Goal: Check status: Check status

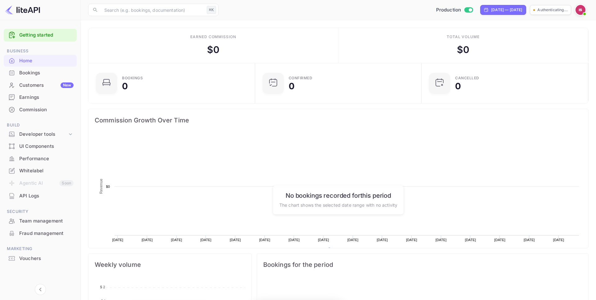
scroll to position [101, 163]
click at [27, 66] on div "Home" at bounding box center [40, 61] width 73 height 12
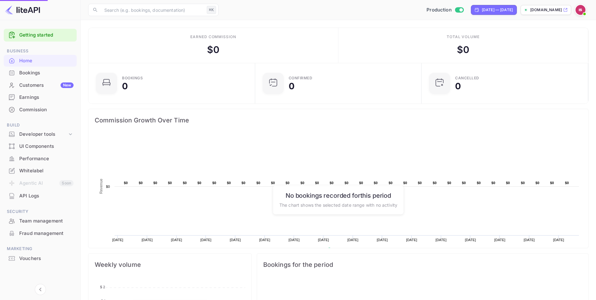
click at [27, 74] on div "Bookings" at bounding box center [46, 73] width 54 height 7
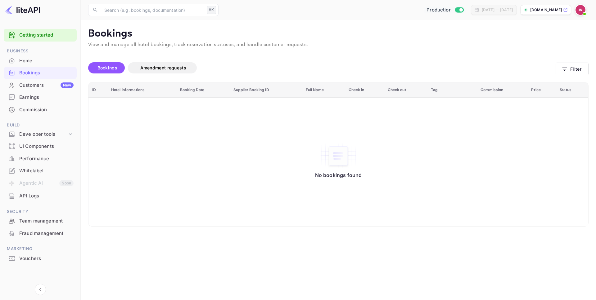
click at [445, 8] on div "Production" at bounding box center [445, 10] width 42 height 7
checkbox input "false"
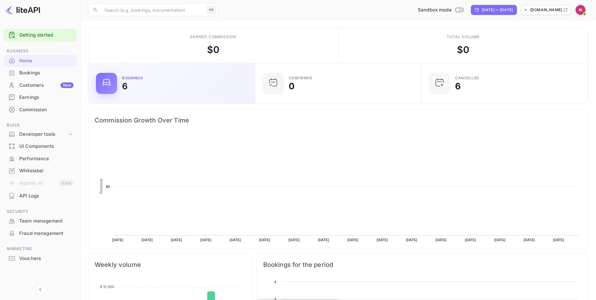
scroll to position [101, 163]
click at [140, 89] on div "Bookings 6" at bounding box center [184, 83] width 125 height 14
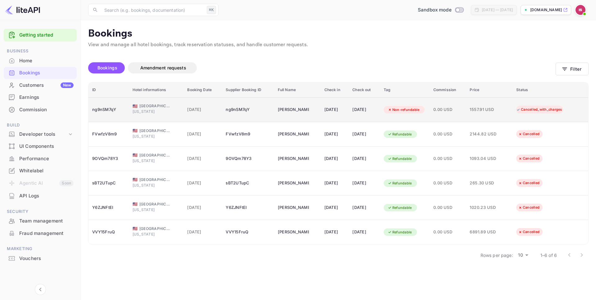
click at [558, 109] on div "Cancelled_with_charges" at bounding box center [539, 110] width 54 height 8
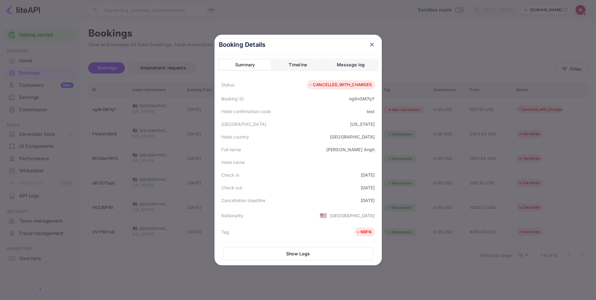
click at [294, 65] on div "Timeline" at bounding box center [298, 64] width 18 height 7
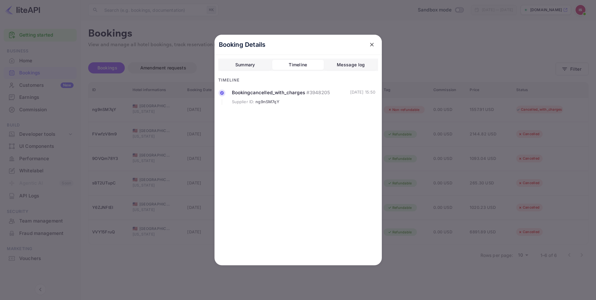
click at [354, 69] on button "Message log" at bounding box center [351, 65] width 52 height 10
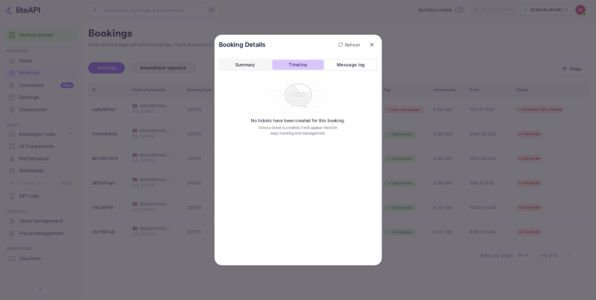
click at [281, 68] on button "Timeline" at bounding box center [298, 65] width 52 height 10
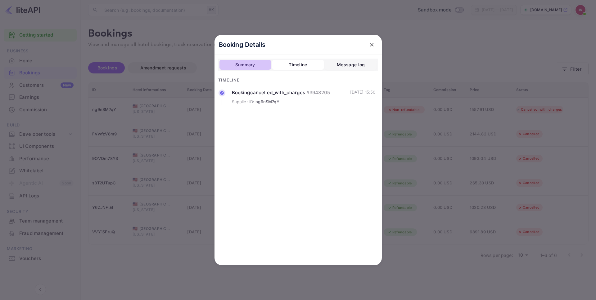
click at [244, 68] on div "Summary" at bounding box center [245, 64] width 20 height 7
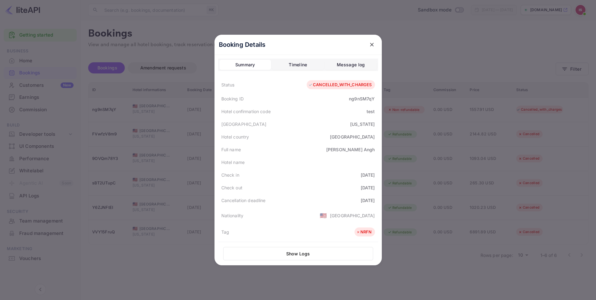
click at [328, 85] on div "CANCELLED_WITH_CHARGES" at bounding box center [339, 85] width 63 height 6
click at [300, 257] on button "Show Logs" at bounding box center [298, 253] width 150 height 13
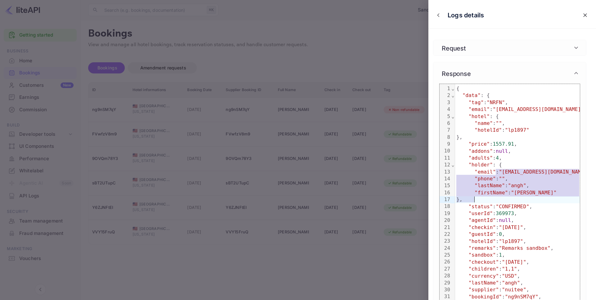
drag, startPoint x: 495, startPoint y: 172, endPoint x: 504, endPoint y: 203, distance: 32.0
click at [504, 204] on div ""status" : "CONFIRMED" ," at bounding box center [524, 207] width 138 height 7
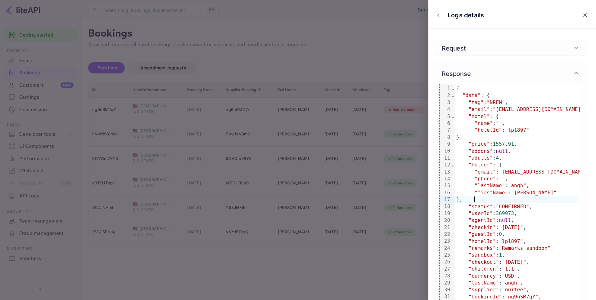
click at [520, 171] on span ""[EMAIL_ADDRESS][DOMAIN_NAME]"" at bounding box center [544, 172] width 91 height 6
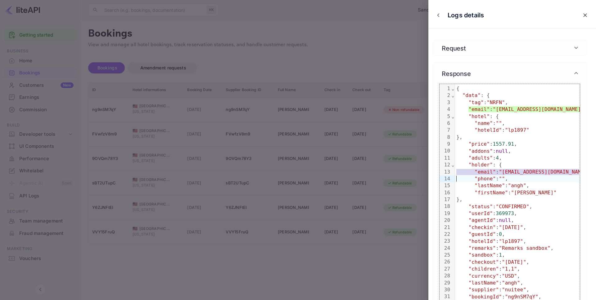
click at [495, 109] on div ""email" : "[EMAIL_ADDRESS][DOMAIN_NAME]" ," at bounding box center [524, 109] width 138 height 7
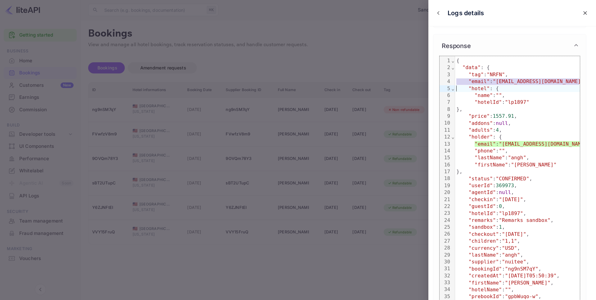
scroll to position [30, 0]
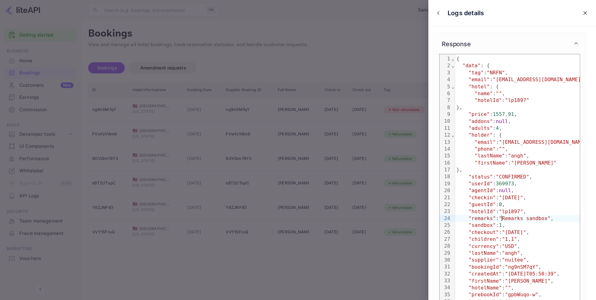
click at [501, 220] on div ""remarks" : "Remarks sandbox" ," at bounding box center [524, 218] width 138 height 7
click at [512, 184] on span "369973" at bounding box center [505, 184] width 18 height 6
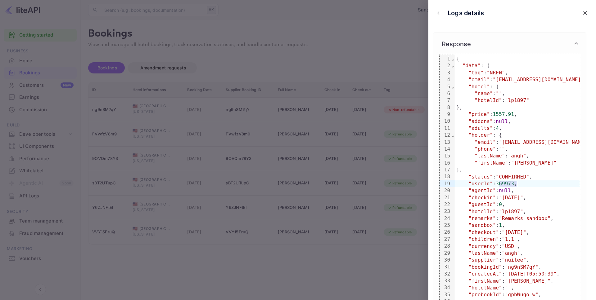
click at [512, 184] on span "369973" at bounding box center [505, 184] width 18 height 6
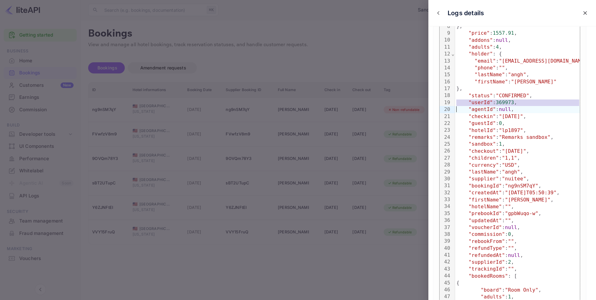
scroll to position [111, 0]
click at [500, 187] on span ""bookingId"" at bounding box center [485, 186] width 34 height 6
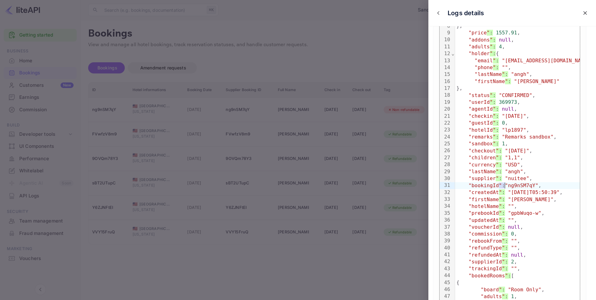
click at [500, 187] on span ""bookingId"" at bounding box center [485, 186] width 34 height 6
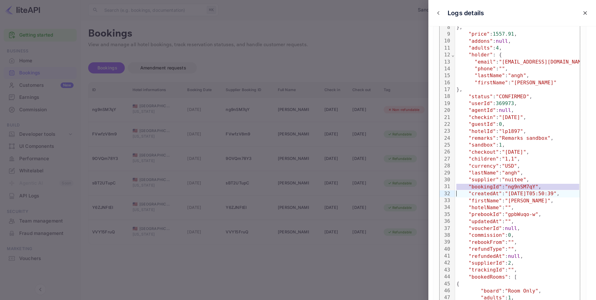
scroll to position [0, 0]
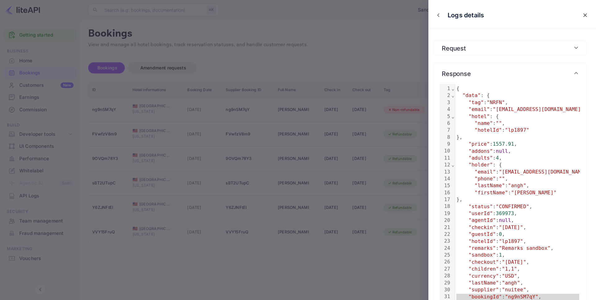
click at [543, 42] on div "Request" at bounding box center [509, 48] width 153 height 16
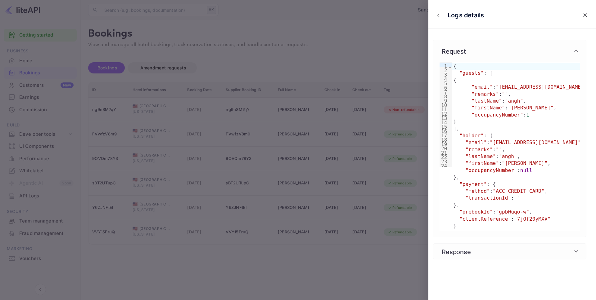
click at [543, 42] on div "Request" at bounding box center [509, 51] width 153 height 22
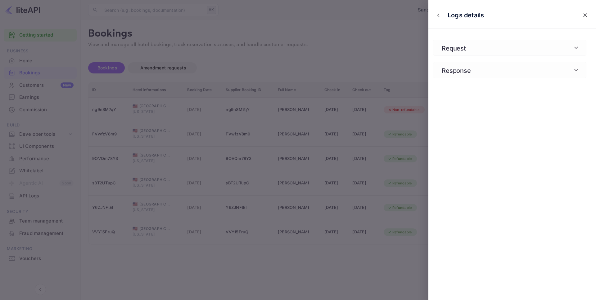
click at [543, 42] on div "Request" at bounding box center [509, 48] width 153 height 16
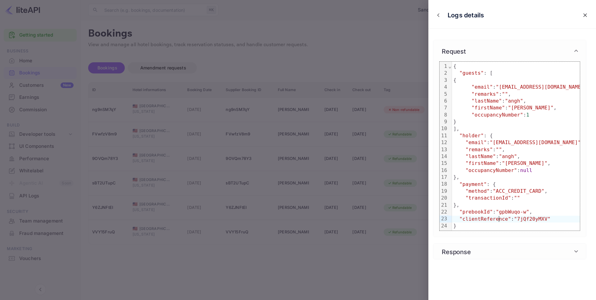
click at [498, 222] on span ""clientReference"" at bounding box center [485, 219] width 52 height 6
click at [530, 219] on span ""7jQf20yMXV"" at bounding box center [532, 219] width 36 height 6
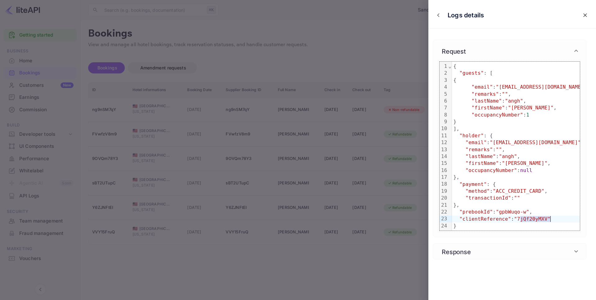
click at [530, 219] on span ""7jQf20yMXV"" at bounding box center [532, 219] width 36 height 6
click at [522, 219] on span ""7jQf20yMXV"" at bounding box center [532, 219] width 36 height 6
click at [556, 250] on div "Response" at bounding box center [506, 251] width 133 height 9
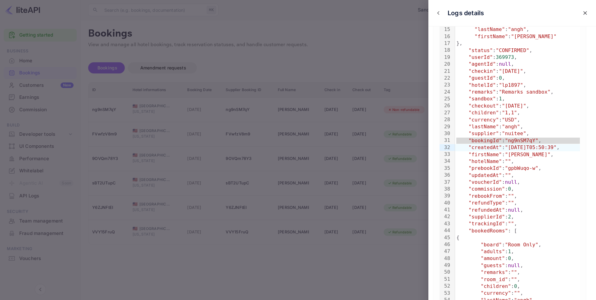
scroll to position [149, 0]
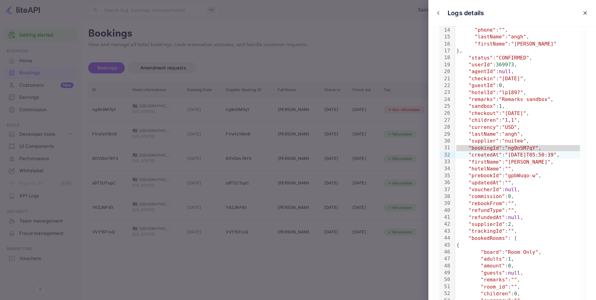
click at [387, 149] on div at bounding box center [298, 150] width 596 height 300
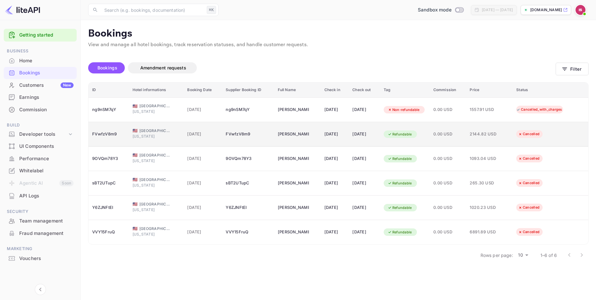
click at [98, 136] on div "FVwfzV8m9" at bounding box center [108, 134] width 33 height 10
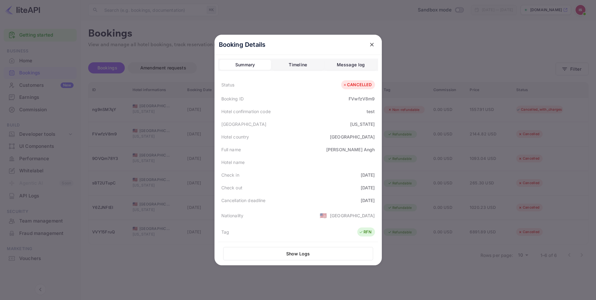
click at [293, 259] on button "Show Logs" at bounding box center [298, 253] width 150 height 13
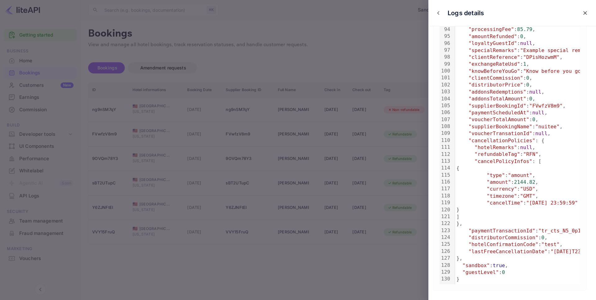
scroll to position [707, 0]
